Goal: Answer question/provide support

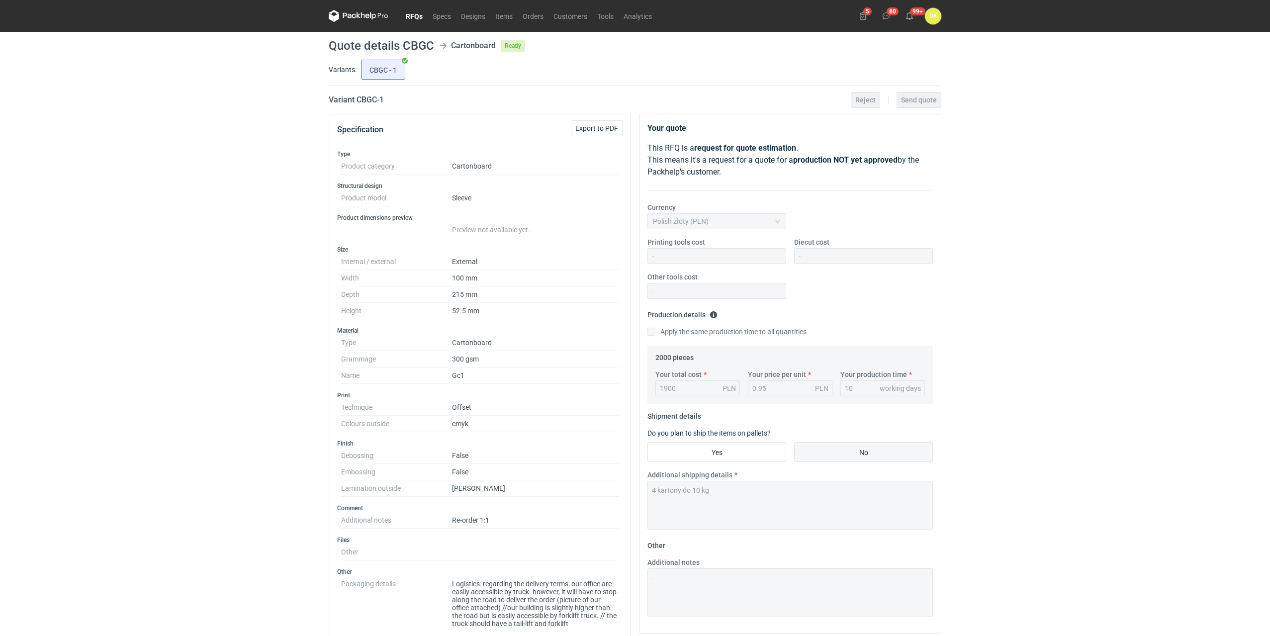
click at [419, 12] on link "RFQs" at bounding box center [414, 16] width 27 height 12
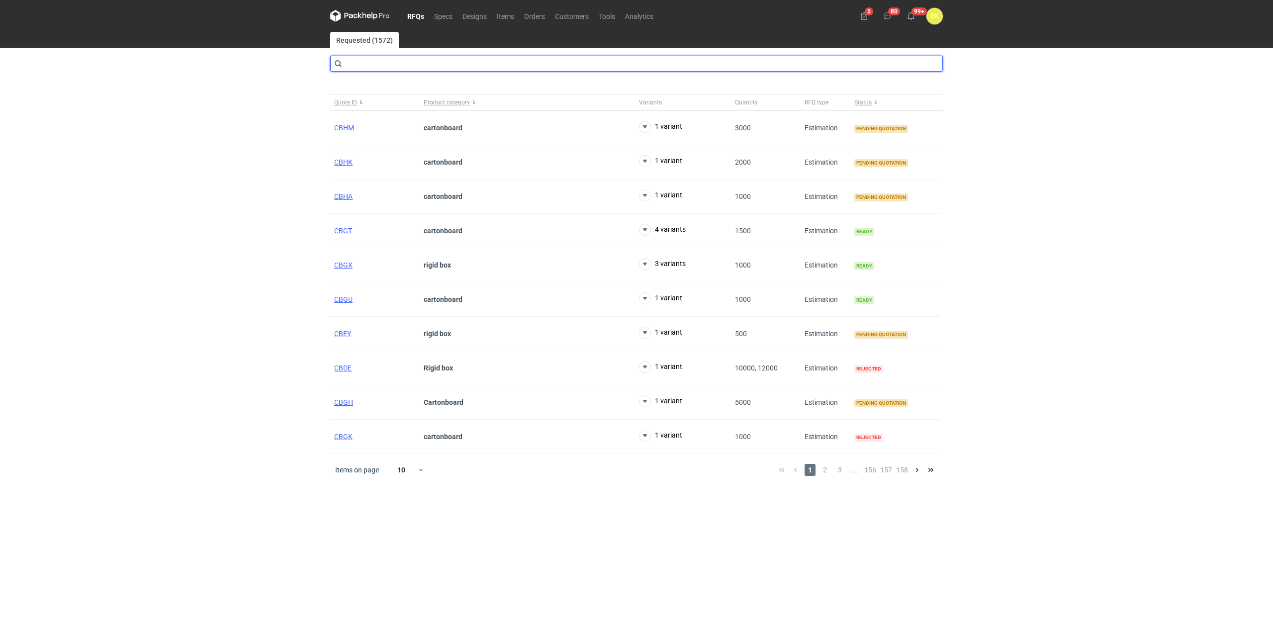
click at [386, 63] on input "text" at bounding box center [636, 64] width 613 height 16
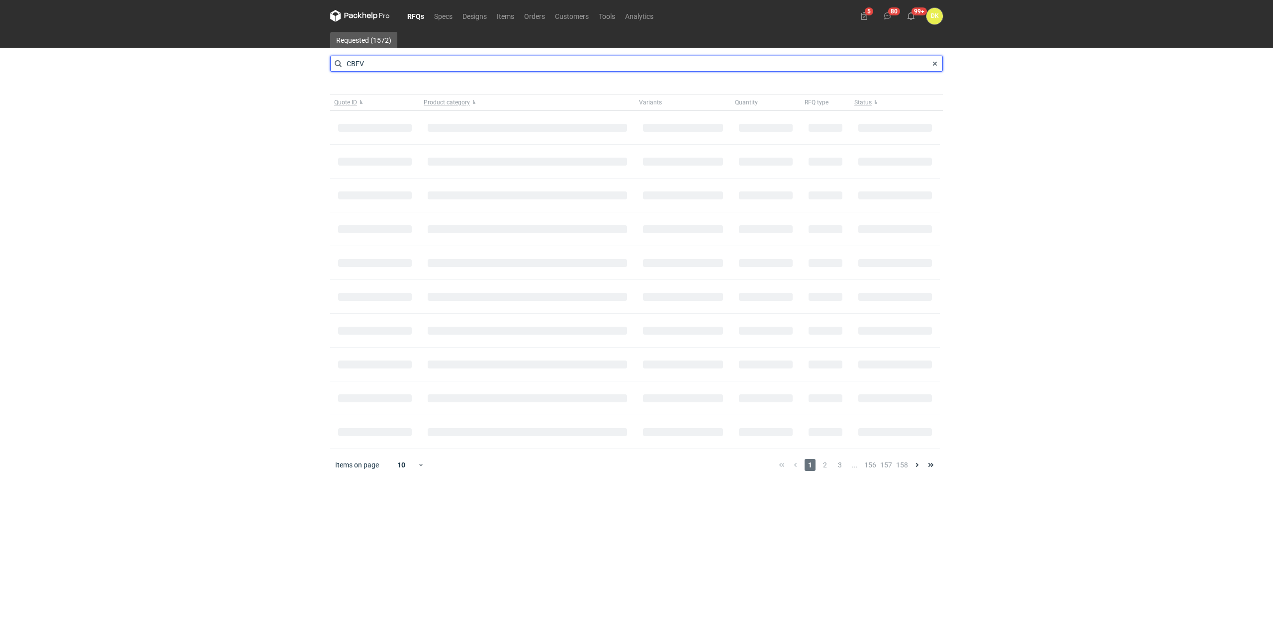
type input "CBFV"
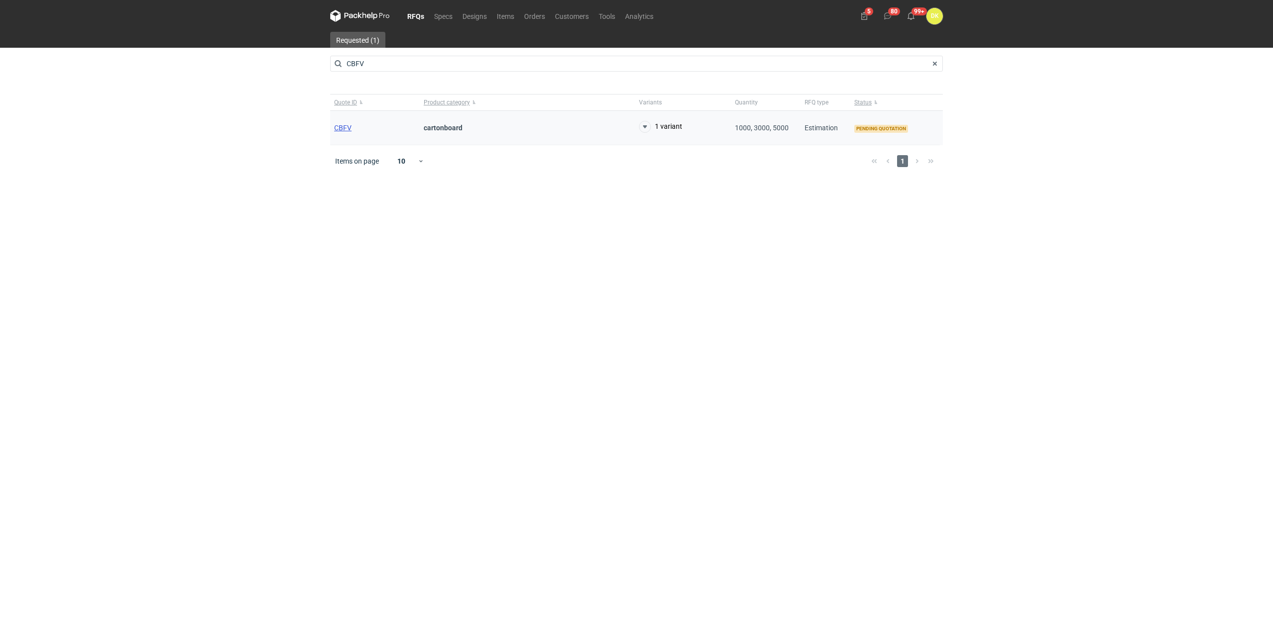
click at [338, 129] on span "CBFV" at bounding box center [342, 128] width 17 height 8
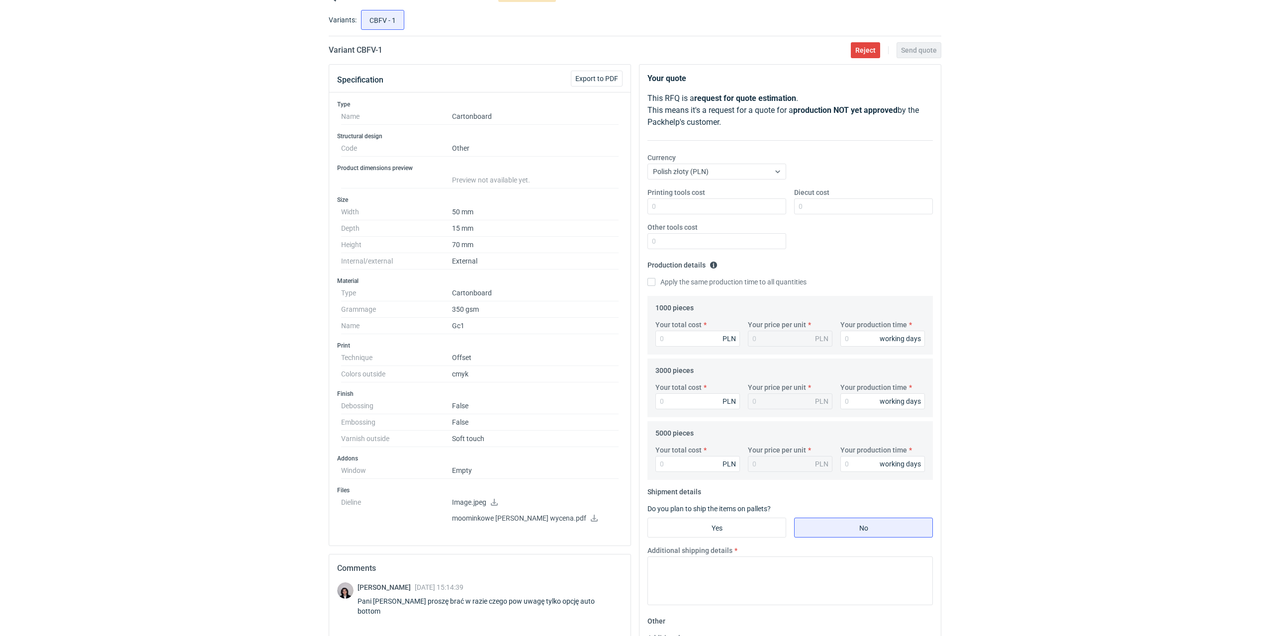
scroll to position [99, 0]
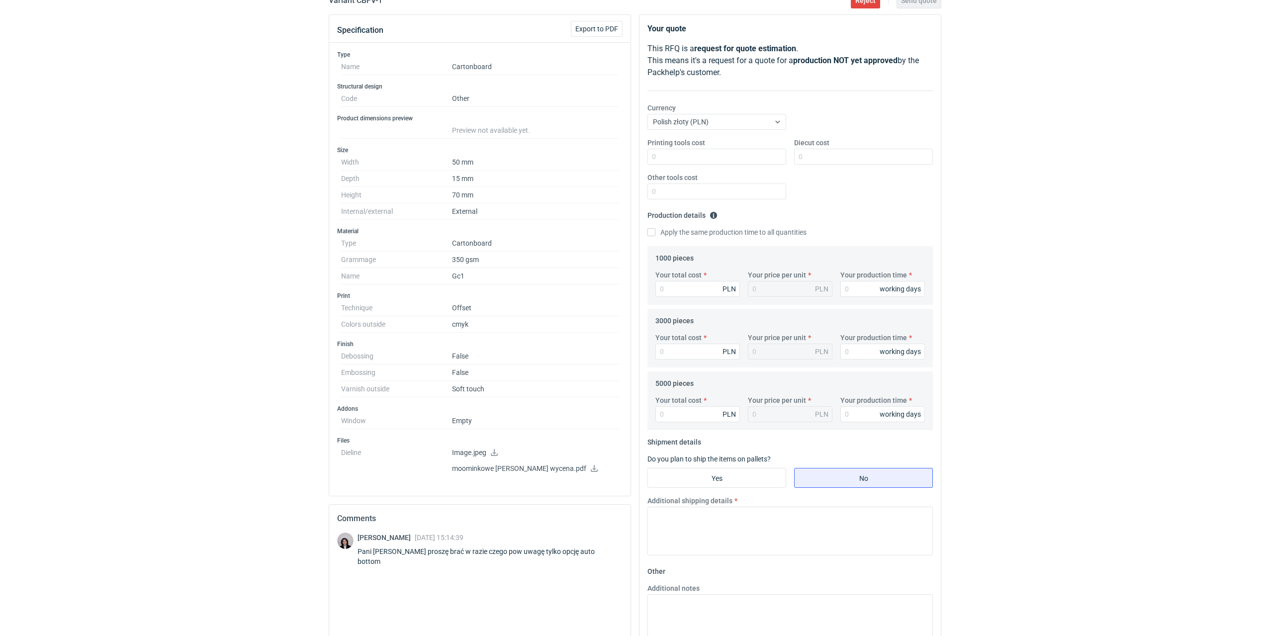
click at [591, 469] on icon at bounding box center [594, 468] width 7 height 7
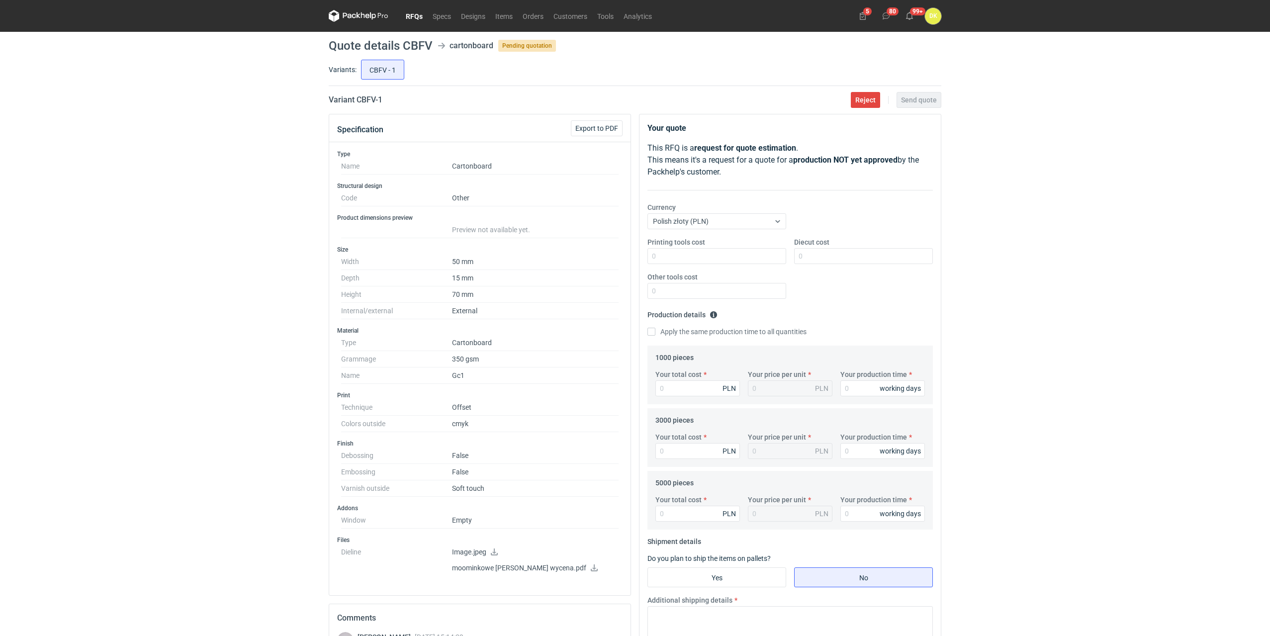
click at [128, 305] on div "RFQs Specs Designs Items Orders Customers Tools Analytics 5 80 99+ DK Dominika …" at bounding box center [635, 318] width 1270 height 636
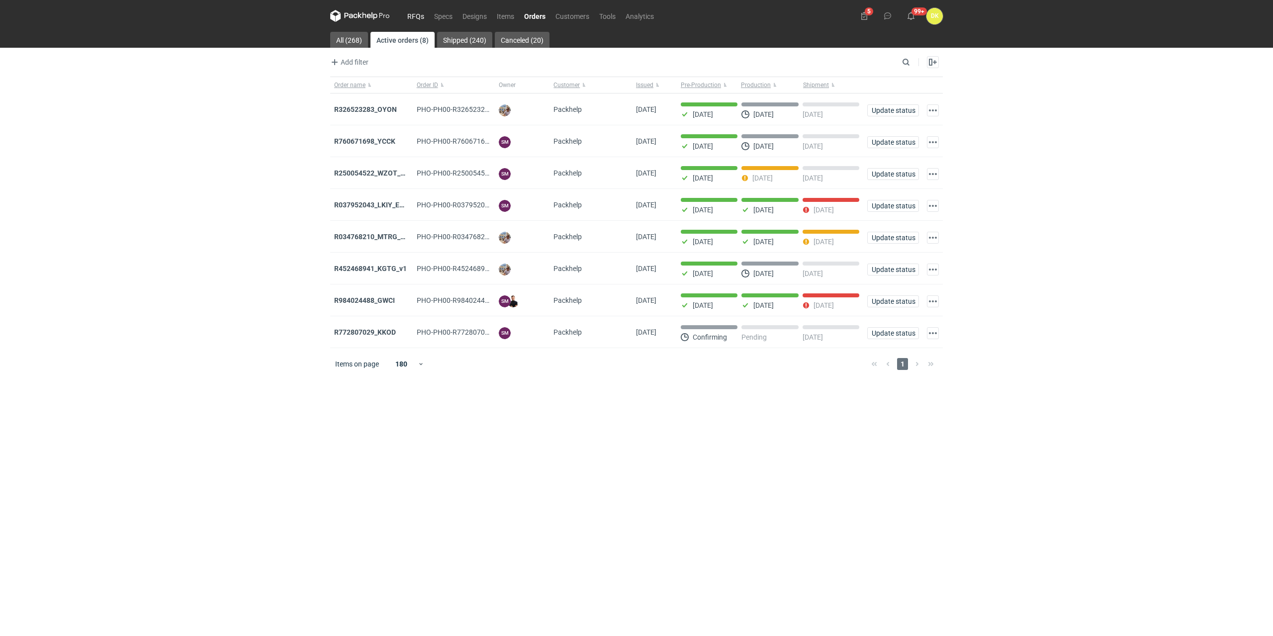
click at [421, 15] on link "RFQs" at bounding box center [415, 16] width 27 height 12
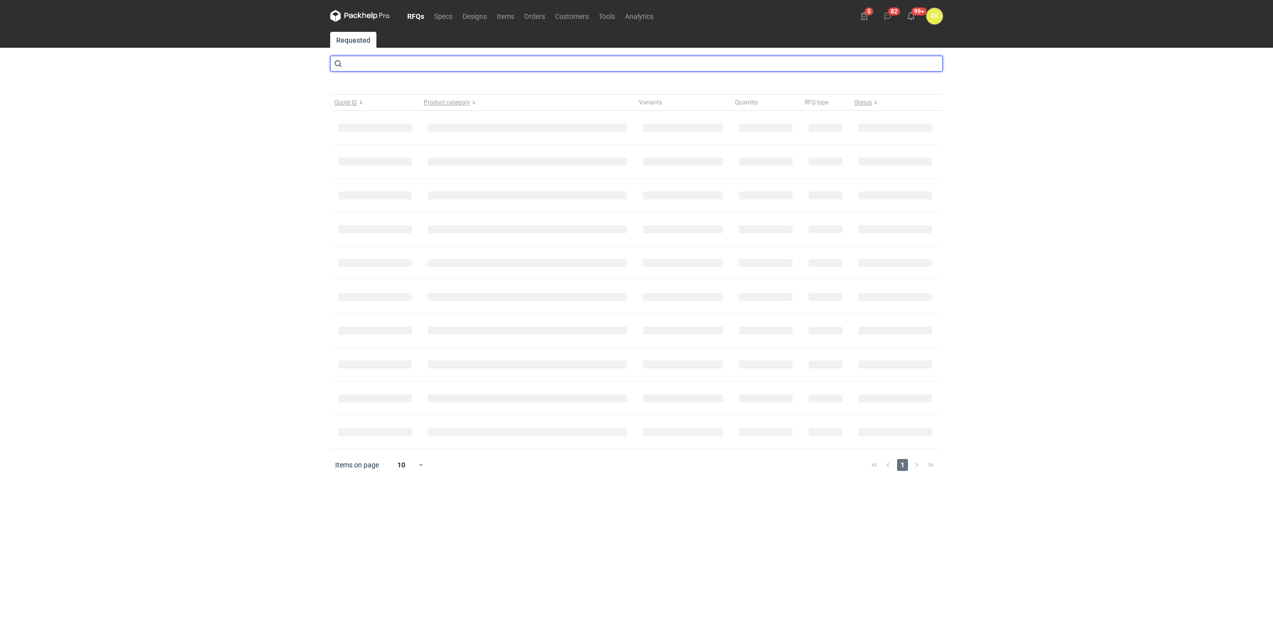
click at [377, 60] on input "text" at bounding box center [636, 64] width 613 height 16
type input "CBHA"
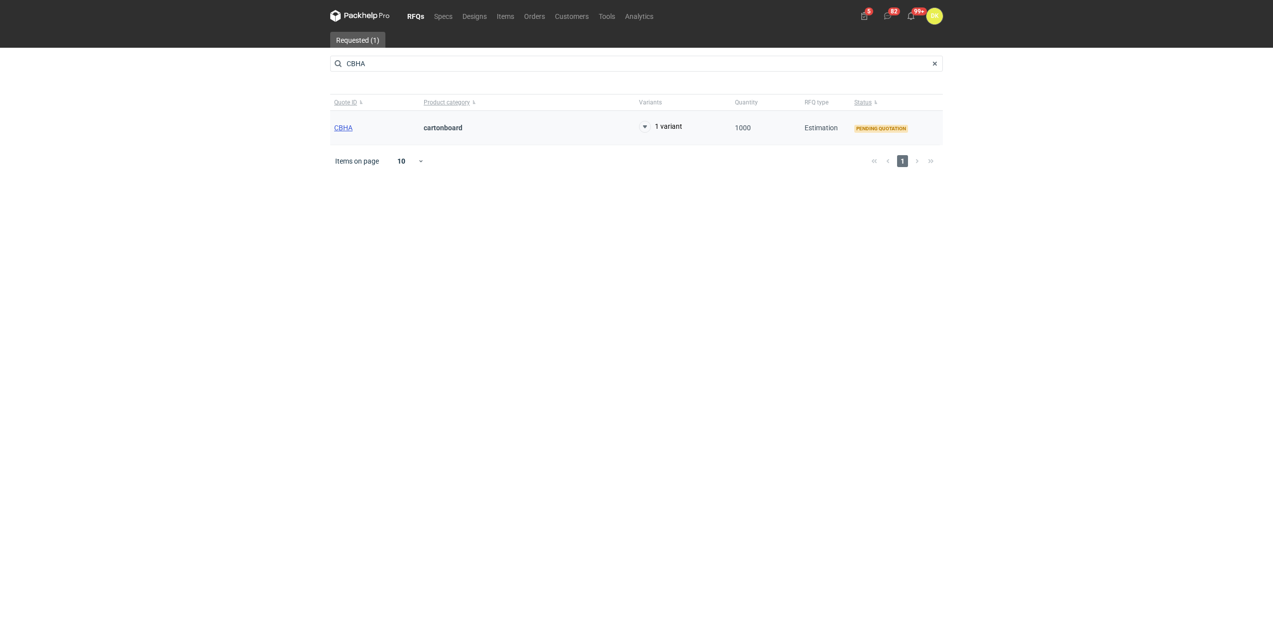
click at [344, 124] on span "CBHA" at bounding box center [343, 128] width 18 height 8
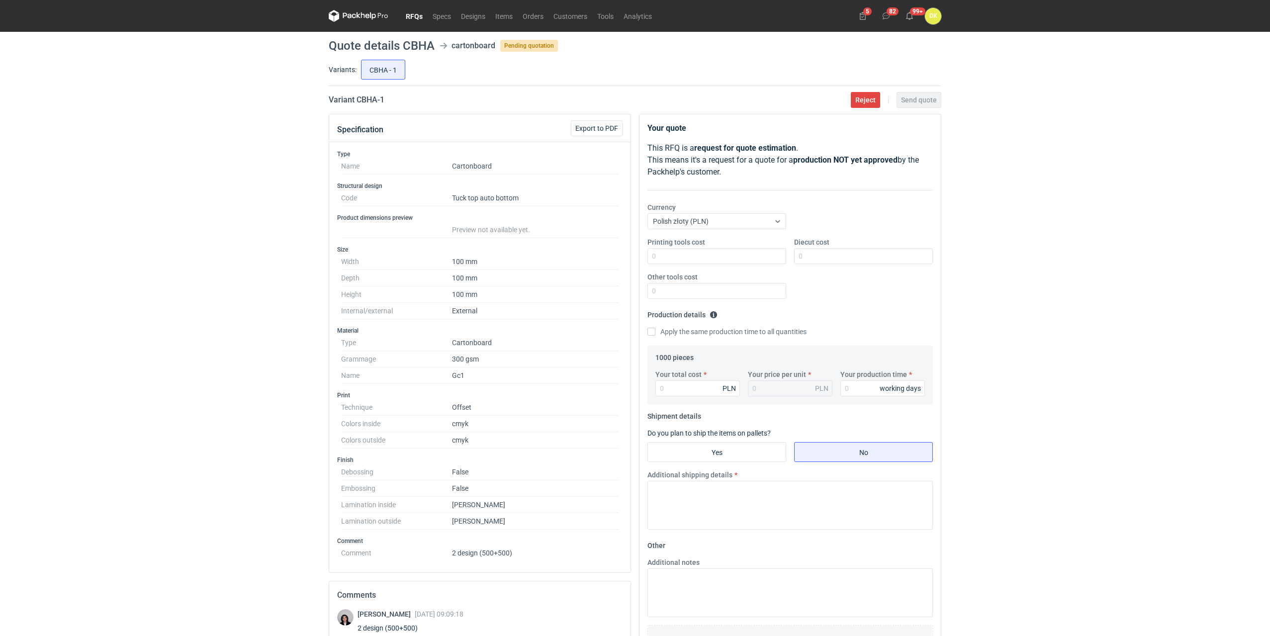
click at [414, 40] on h1 "Quote details CBHA" at bounding box center [382, 46] width 106 height 12
click at [414, 42] on h1 "Quote details CBHA" at bounding box center [382, 46] width 106 height 12
click at [415, 42] on h1 "Quote details CBHA" at bounding box center [382, 46] width 106 height 12
copy h1 "CBHA"
click at [475, 461] on h3 "Finish" at bounding box center [479, 460] width 285 height 8
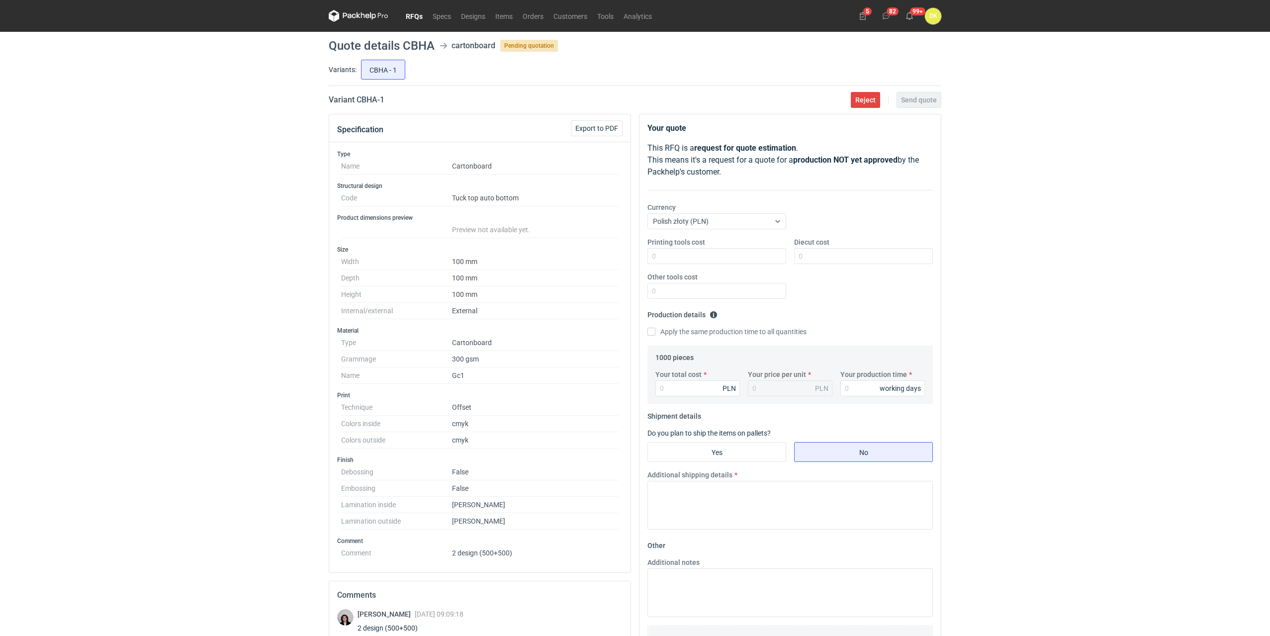
click at [510, 193] on dd "Tuck top auto bottom" at bounding box center [535, 198] width 167 height 16
drag, startPoint x: 452, startPoint y: 505, endPoint x: 527, endPoint y: 546, distance: 86.4
click at [527, 546] on div "Type Name Cartonboard Structural design Code Tuck top auto bottom Product dimen…" at bounding box center [479, 357] width 301 height 430
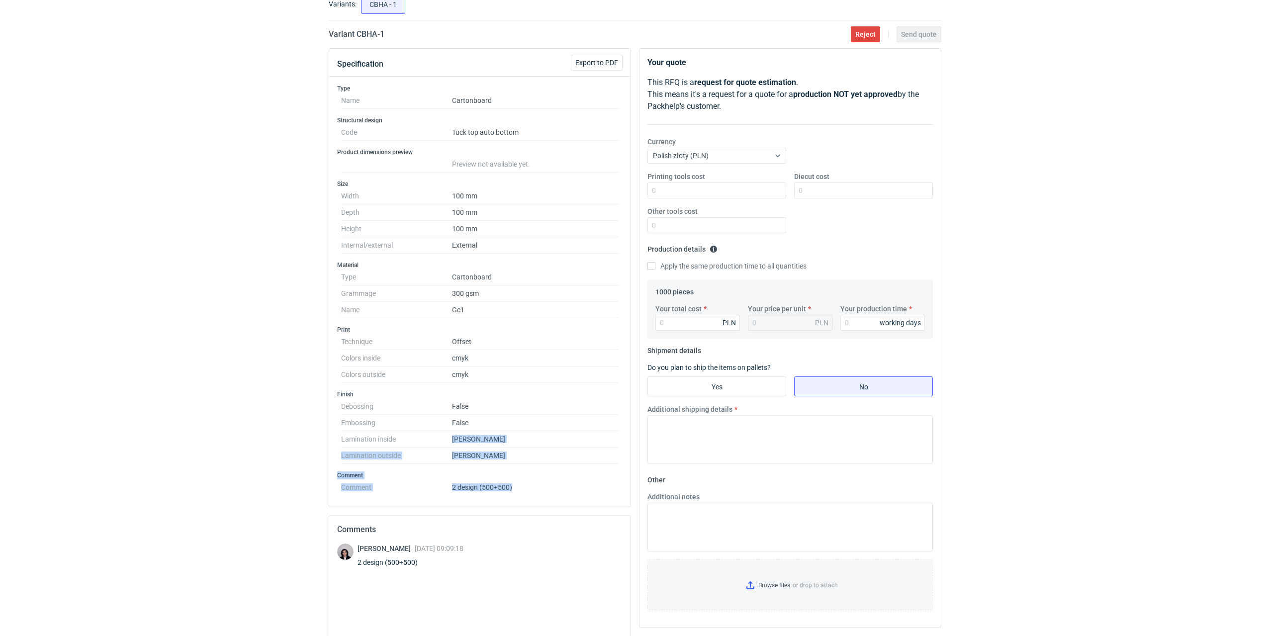
scroll to position [149, 0]
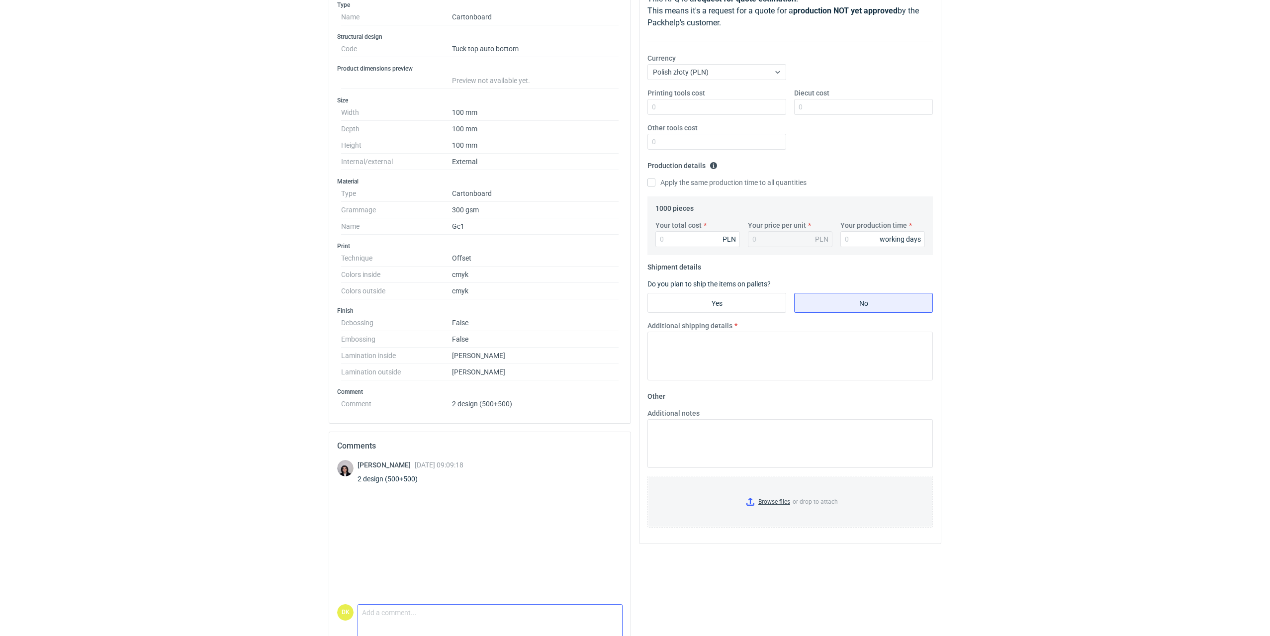
click at [410, 606] on textarea "Comment message" at bounding box center [490, 615] width 264 height 21
click at [548, 619] on textarea "[PERSON_NAME], Przy laminacie z obu stron nie ma gwarancji trzymania spoiny kle…" at bounding box center [490, 612] width 264 height 28
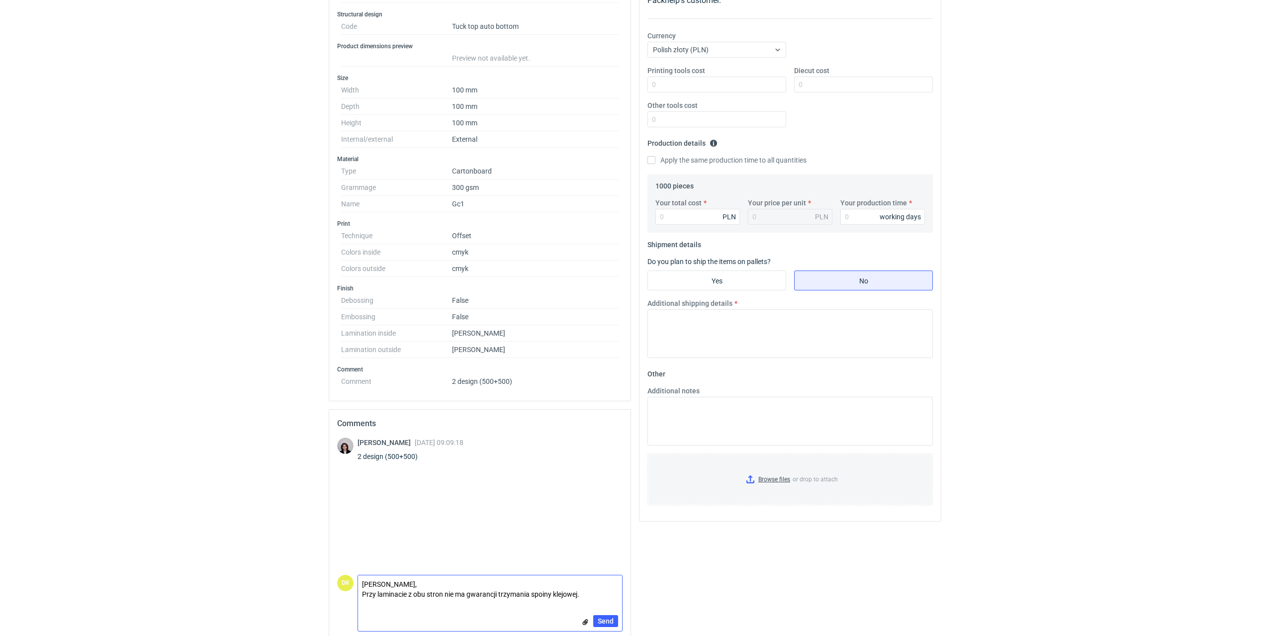
scroll to position [183, 0]
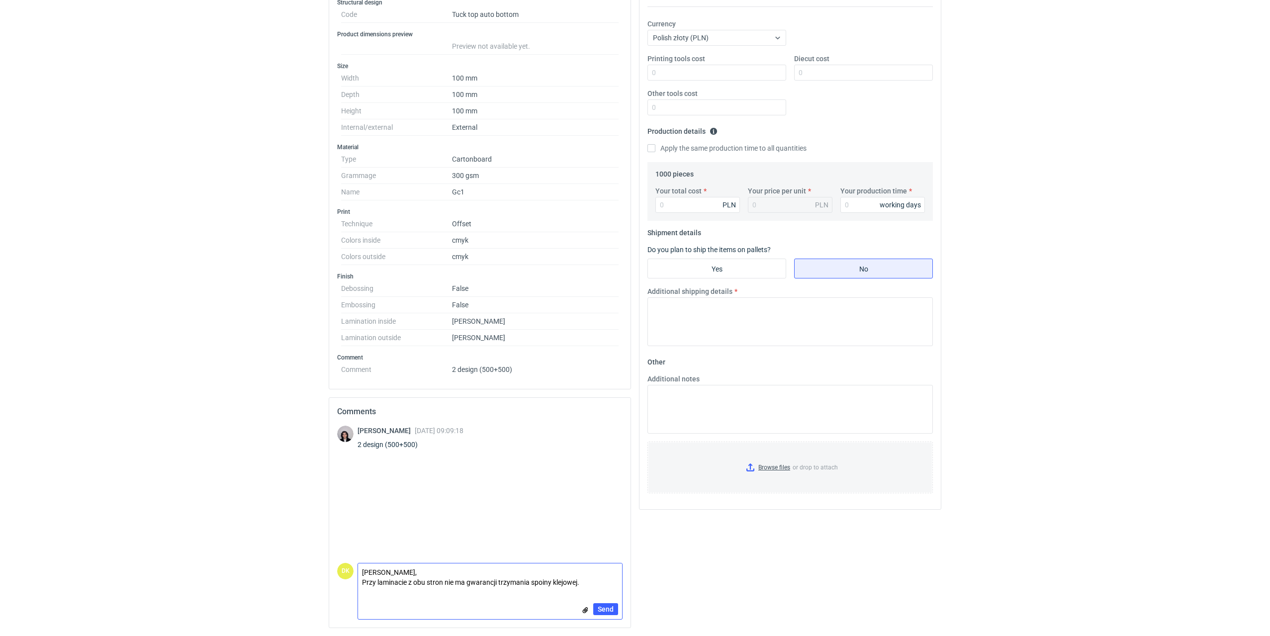
click at [582, 581] on textarea "[PERSON_NAME], Przy laminacie z obu stron nie ma gwarancji trzymania spoiny kle…" at bounding box center [490, 577] width 264 height 28
click at [403, 579] on textarea "[PERSON_NAME], Przy laminacie z obu stron nie ma gwarancji trzymania spoiny kle…" at bounding box center [490, 567] width 264 height 48
click at [531, 583] on textarea "[PERSON_NAME], Przy laminacie z obu stron nie ma gwarancji trzymania spoiny kle…" at bounding box center [490, 567] width 264 height 48
click at [447, 582] on textarea "[PERSON_NAME], Przy laminacie z obu stron nie ma gwarancji trzymania spoiny kle…" at bounding box center [490, 563] width 264 height 58
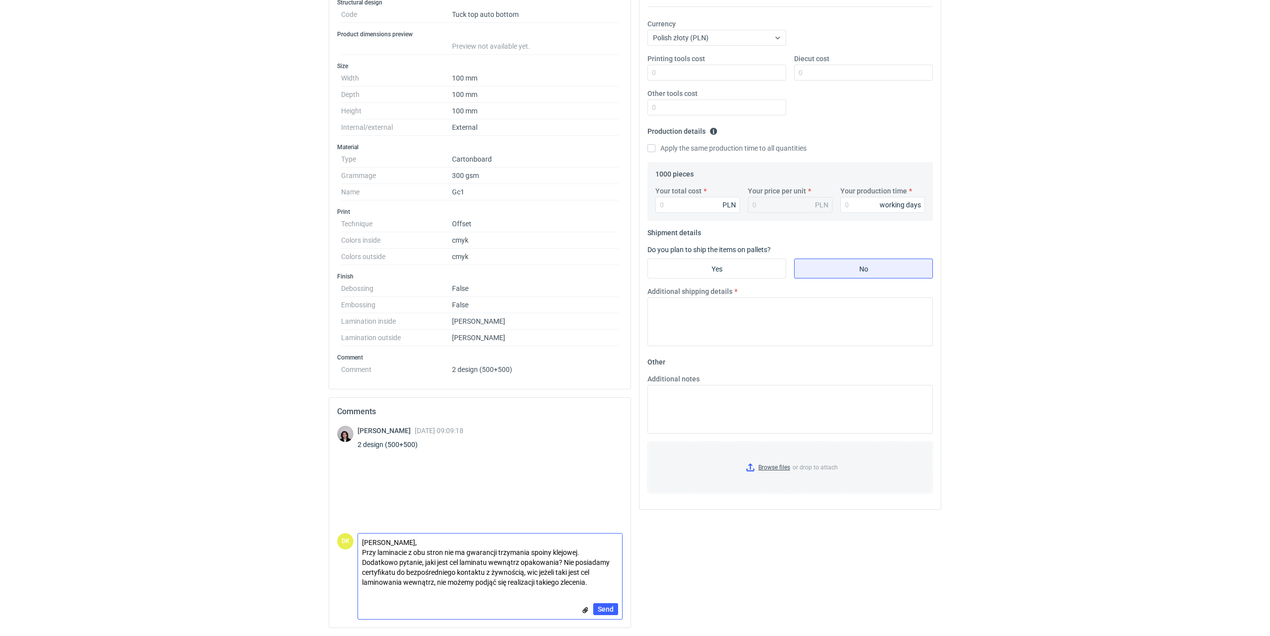
click at [515, 583] on textarea "[PERSON_NAME], Przy laminacie z obu stron nie ma gwarancji trzymania spoiny kle…" at bounding box center [490, 563] width 264 height 58
click at [534, 576] on textarea "[PERSON_NAME], Przy laminacie z obu stron nie ma gwarancji trzymania spoiny kle…" at bounding box center [490, 563] width 264 height 58
click at [583, 550] on textarea "[PERSON_NAME], Przy laminacie z obu stron nie ma gwarancji trzymania spoiny kle…" at bounding box center [490, 563] width 264 height 58
click at [583, 553] on textarea "[PERSON_NAME], Przy laminacie z obu stron nie ma gwarancji trzymania spoiny kle…" at bounding box center [490, 563] width 264 height 58
click at [564, 564] on textarea "[PERSON_NAME], Przy laminacie z obu stron nie ma gwarancji trzymania spoiny kle…" at bounding box center [490, 558] width 264 height 68
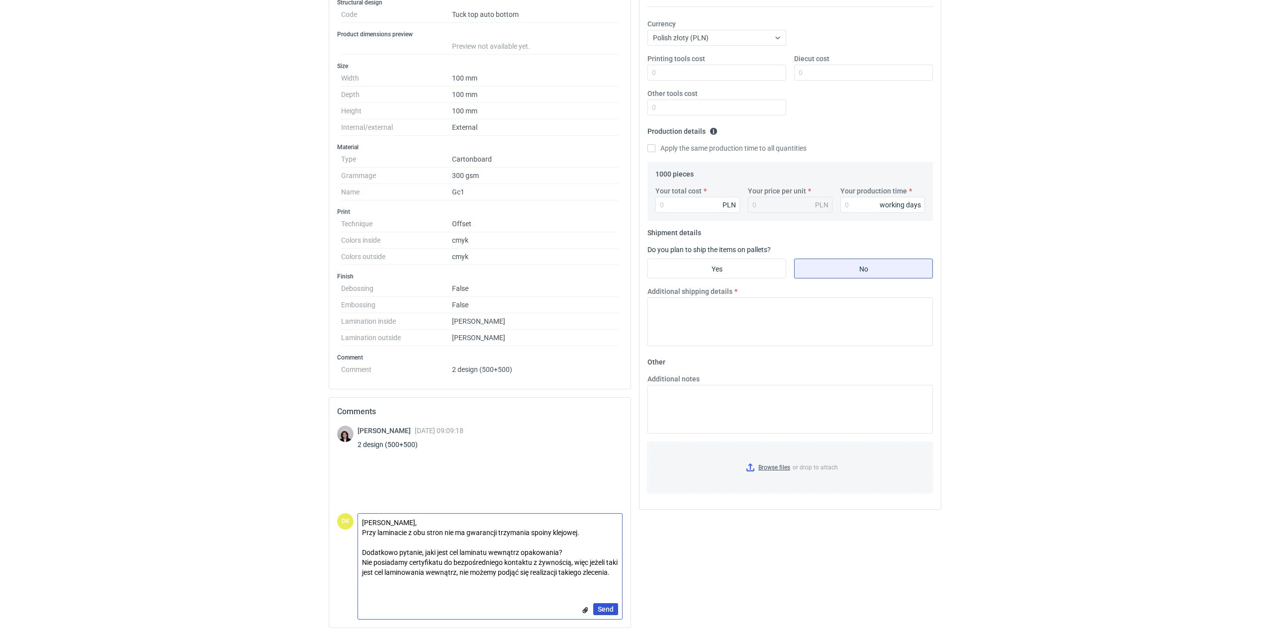
type textarea "[PERSON_NAME], Przy laminacie z obu stron nie ma gwarancji trzymania spoiny kle…"
click at [603, 608] on span "Send" at bounding box center [606, 609] width 16 height 7
